Goal: Navigation & Orientation: Find specific page/section

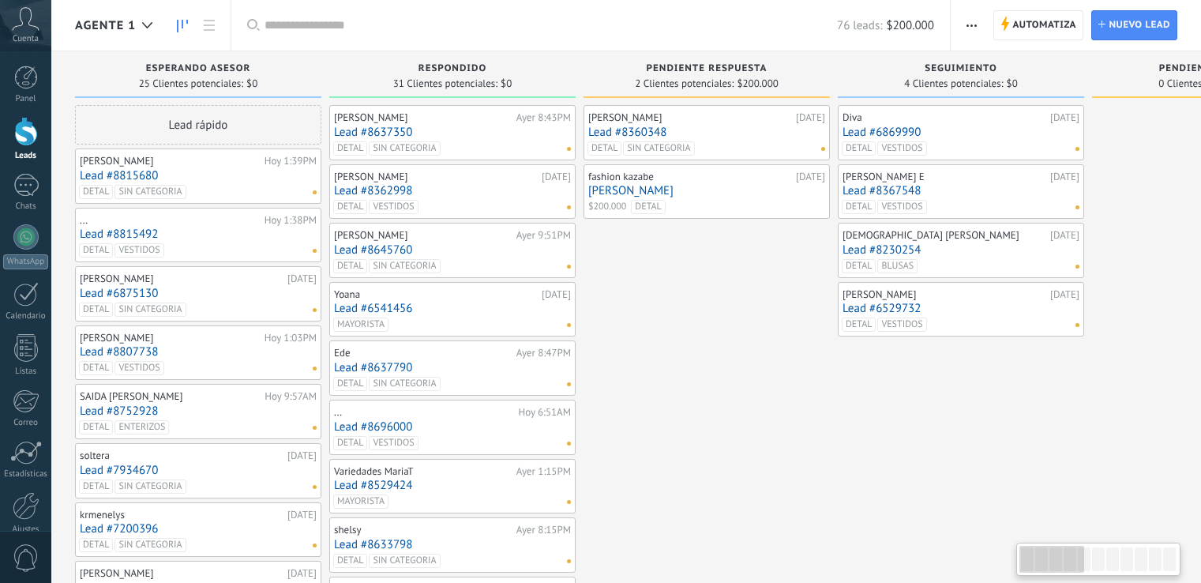
click at [143, 26] on icon at bounding box center [147, 25] width 10 height 6
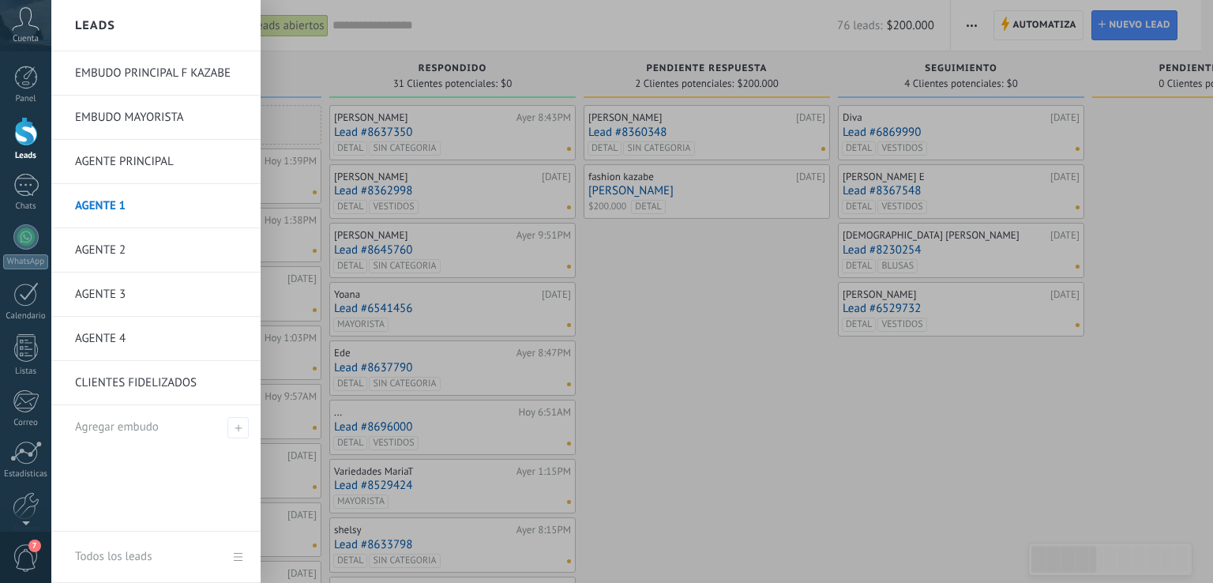
click at [112, 247] on link "AGENTE 2" at bounding box center [160, 250] width 170 height 44
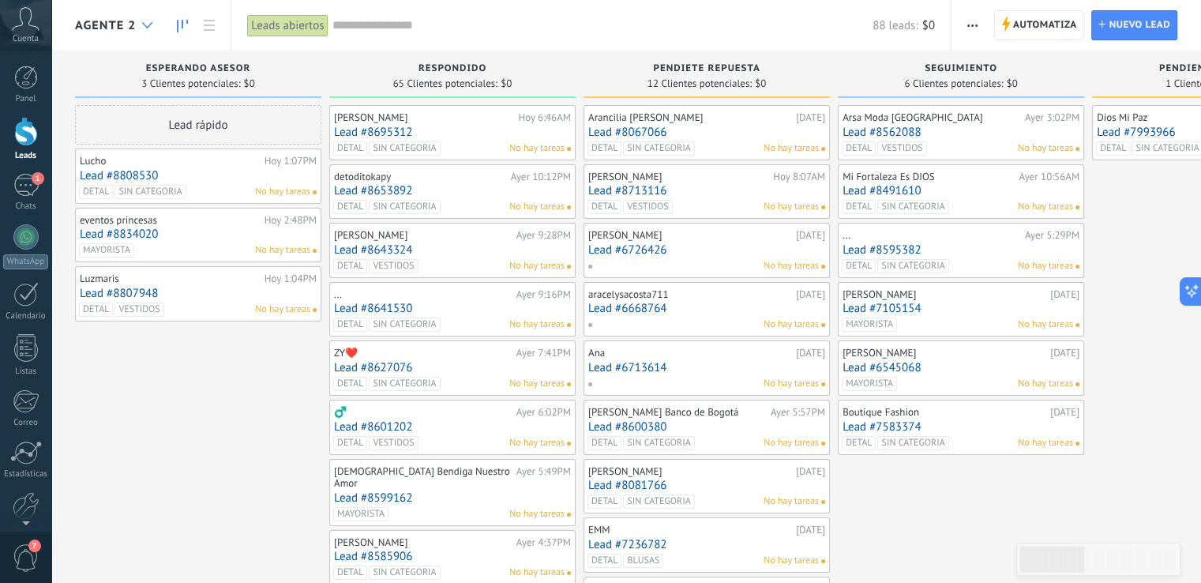
click at [146, 20] on div at bounding box center [147, 25] width 26 height 31
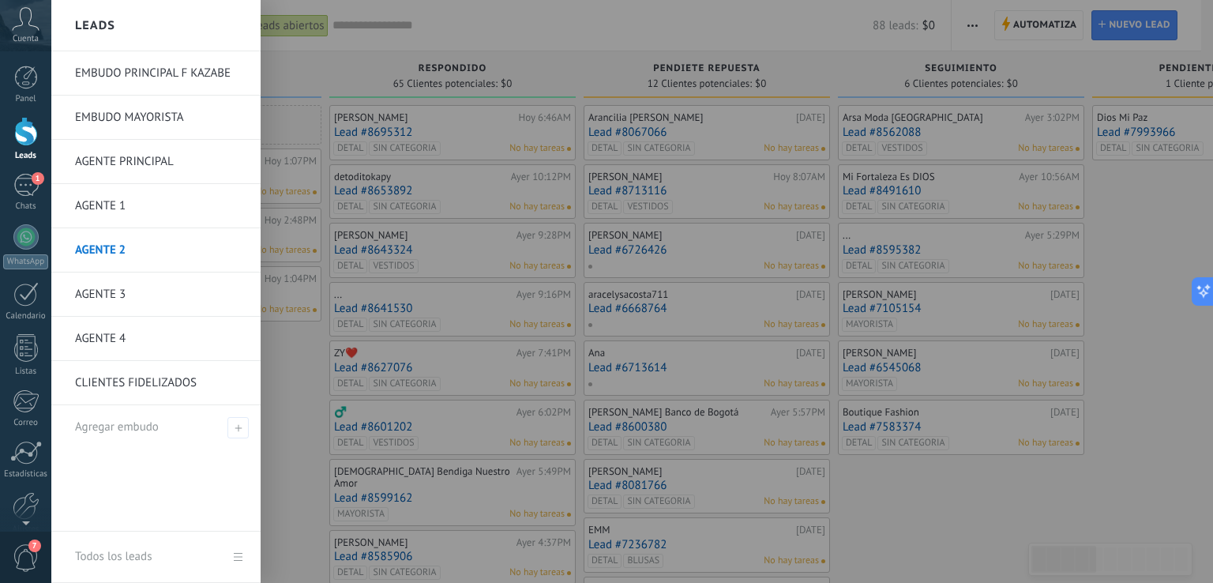
click at [113, 203] on link "AGENTE 1" at bounding box center [160, 206] width 170 height 44
